Goal: Transaction & Acquisition: Purchase product/service

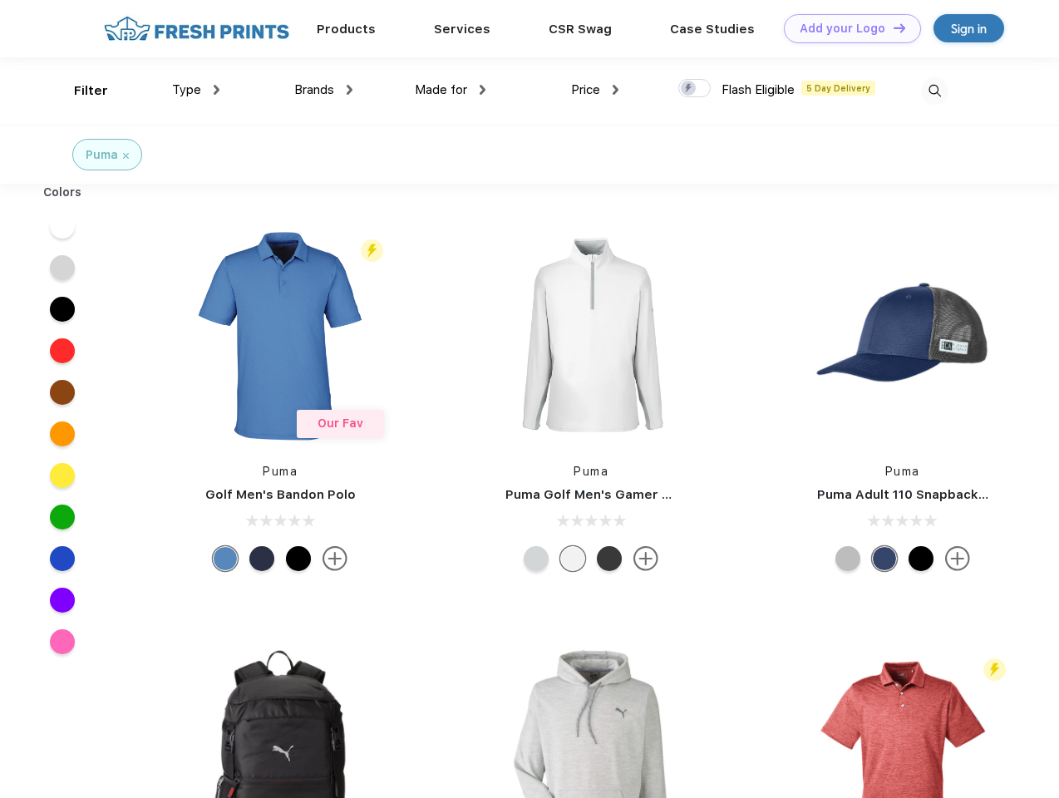
click at [846, 28] on link "Add your Logo Design Tool" at bounding box center [852, 28] width 137 height 29
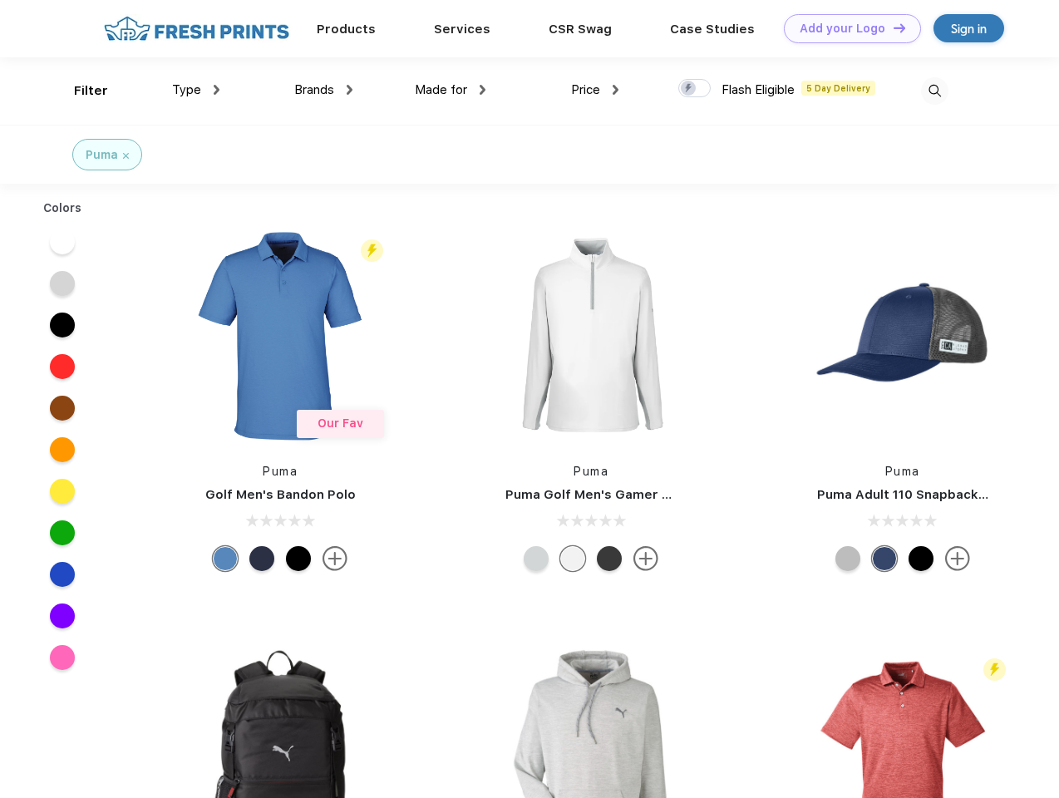
click at [0, 0] on div "Design Tool" at bounding box center [0, 0] width 0 height 0
click at [892, 27] on link "Add your Logo Design Tool" at bounding box center [852, 28] width 137 height 29
click at [80, 91] on div "Filter" at bounding box center [91, 90] width 34 height 19
click at [196, 90] on span "Type" at bounding box center [186, 89] width 29 height 15
click at [323, 90] on span "Brands" at bounding box center [314, 89] width 40 height 15
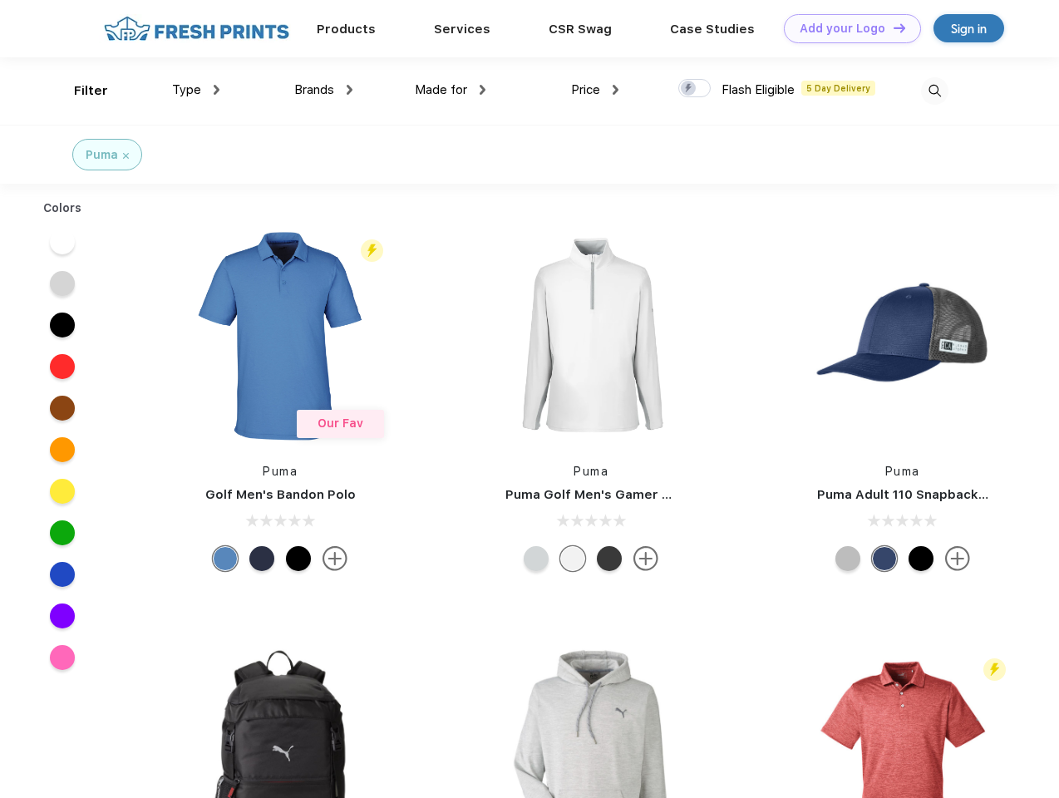
click at [451, 90] on span "Made for" at bounding box center [441, 89] width 52 height 15
click at [595, 90] on span "Price" at bounding box center [585, 89] width 29 height 15
click at [695, 89] on div at bounding box center [694, 88] width 32 height 18
click at [689, 89] on input "checkbox" at bounding box center [683, 83] width 11 height 11
click at [934, 91] on img at bounding box center [934, 90] width 27 height 27
